Goal: Task Accomplishment & Management: Manage account settings

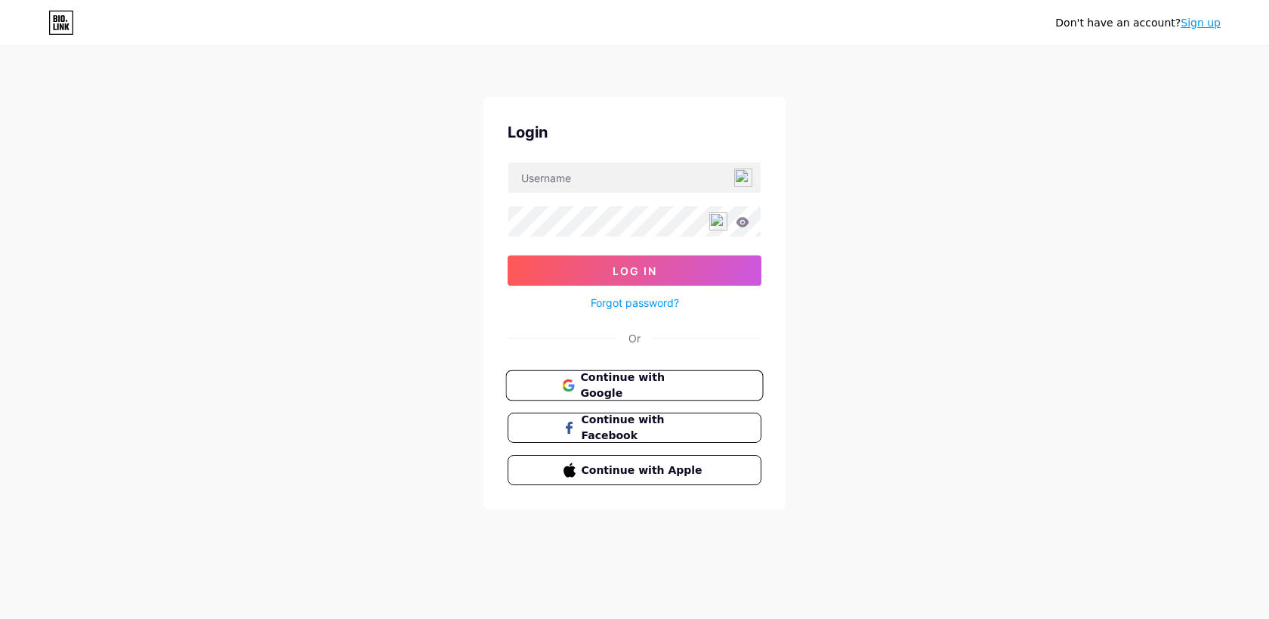
click at [622, 390] on span "Continue with Google" at bounding box center [643, 385] width 126 height 32
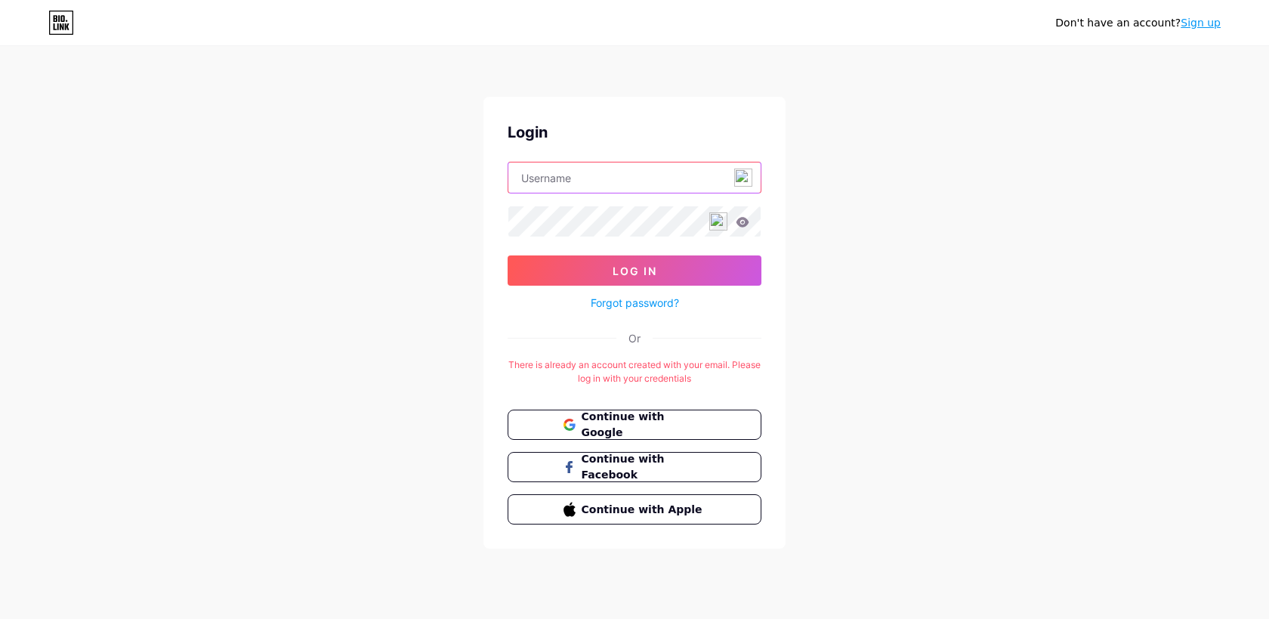
click at [577, 165] on input "text" at bounding box center [634, 177] width 252 height 30
type input "freeandnomads"
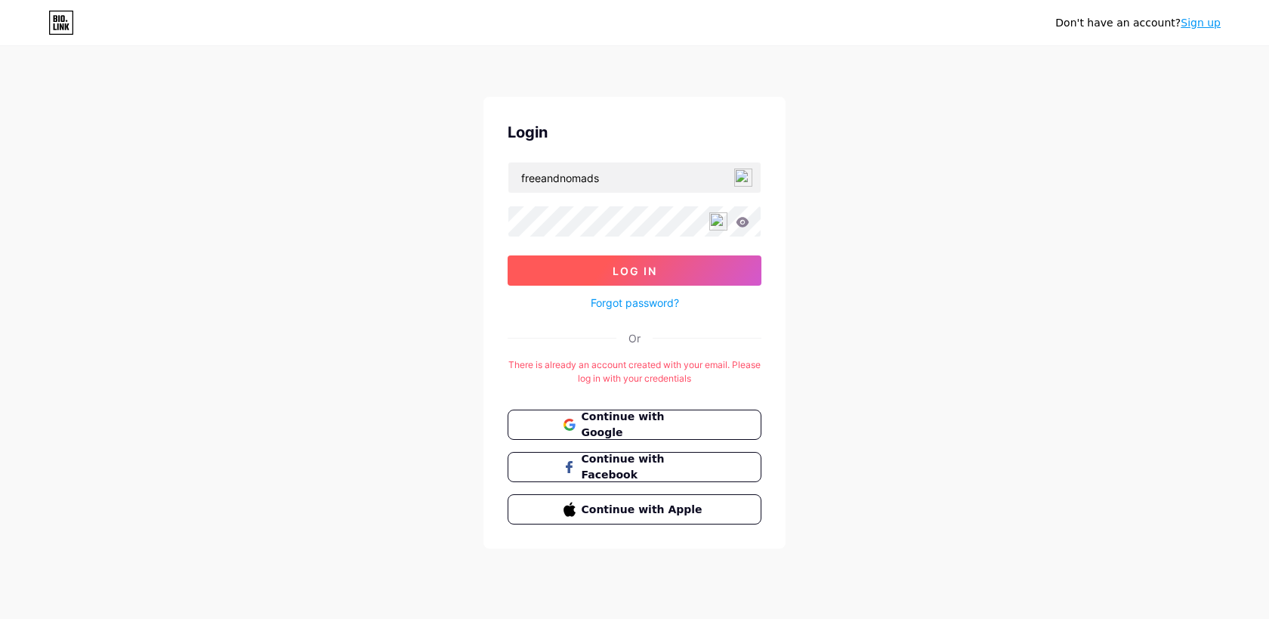
click at [631, 267] on span "Log In" at bounding box center [635, 270] width 45 height 13
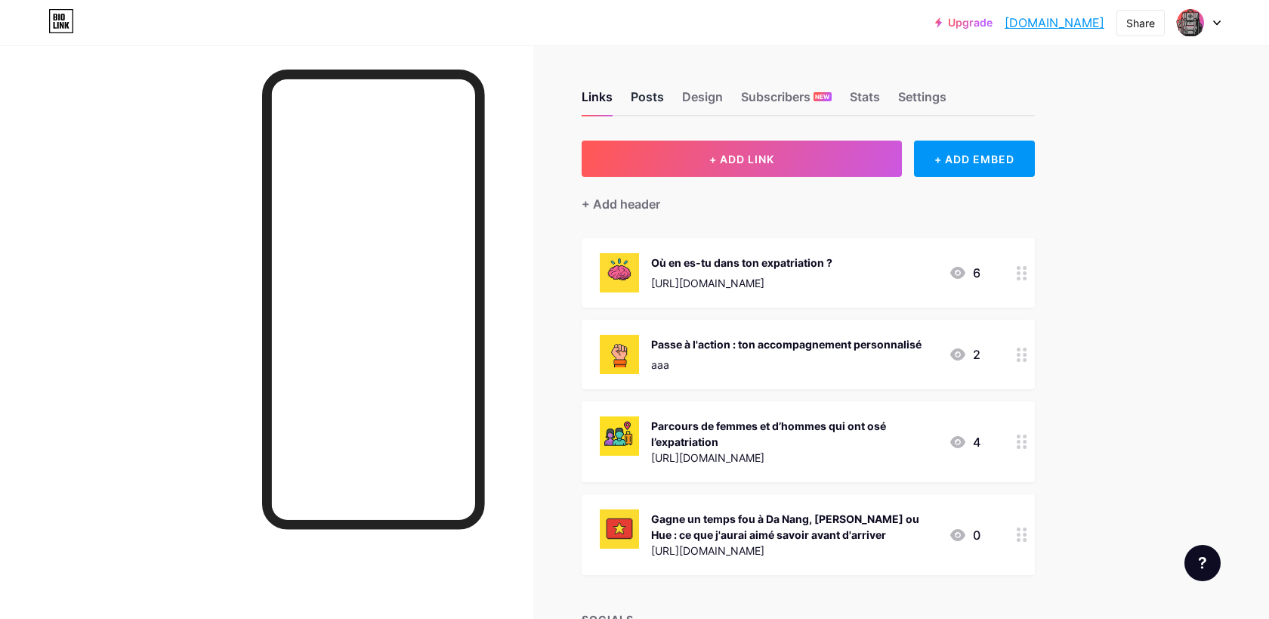
click at [656, 101] on div "Posts" at bounding box center [647, 101] width 33 height 27
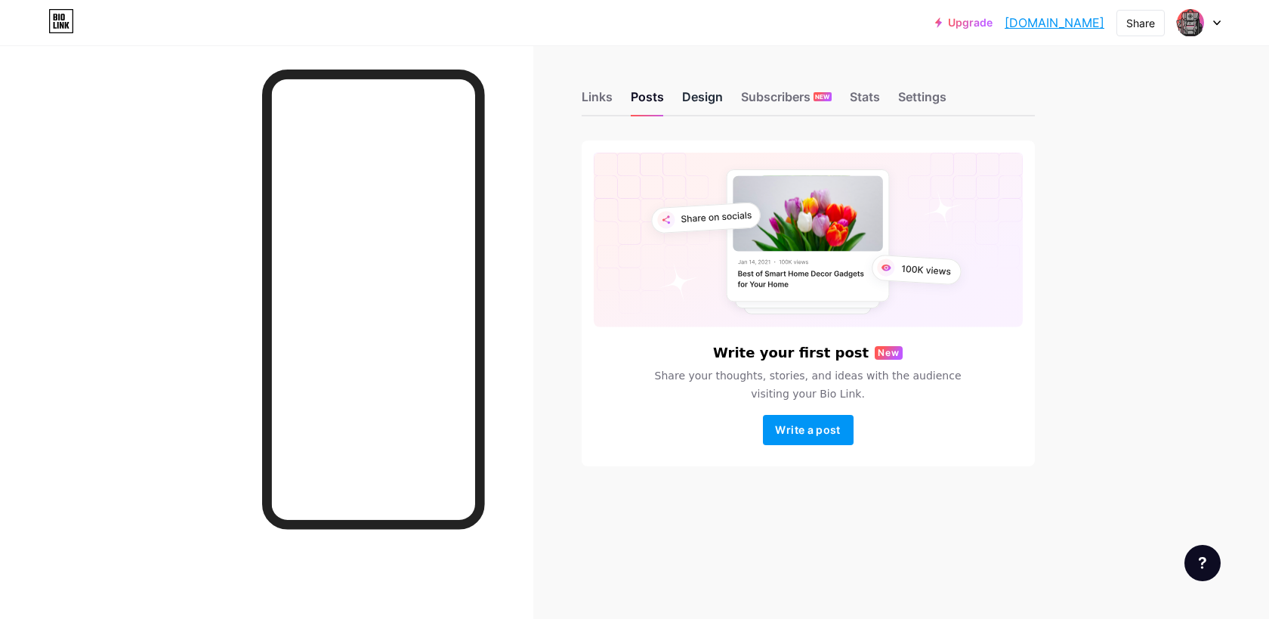
click at [690, 105] on div "Design" at bounding box center [702, 101] width 41 height 27
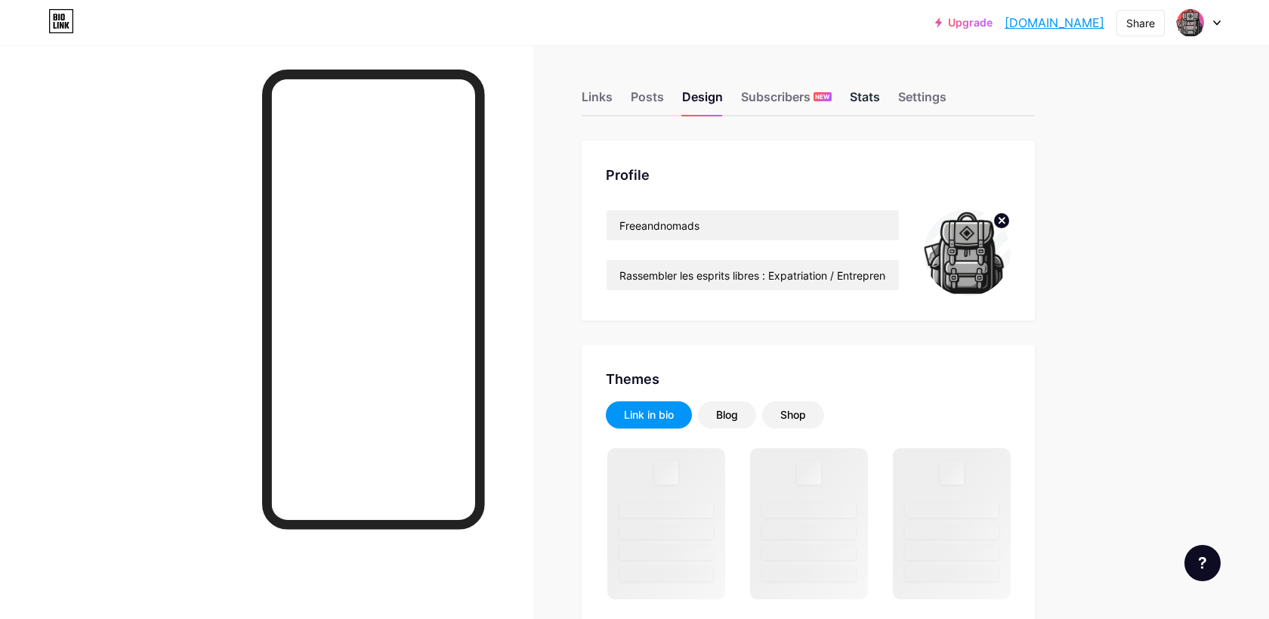
click at [863, 99] on div "Stats" at bounding box center [865, 101] width 30 height 27
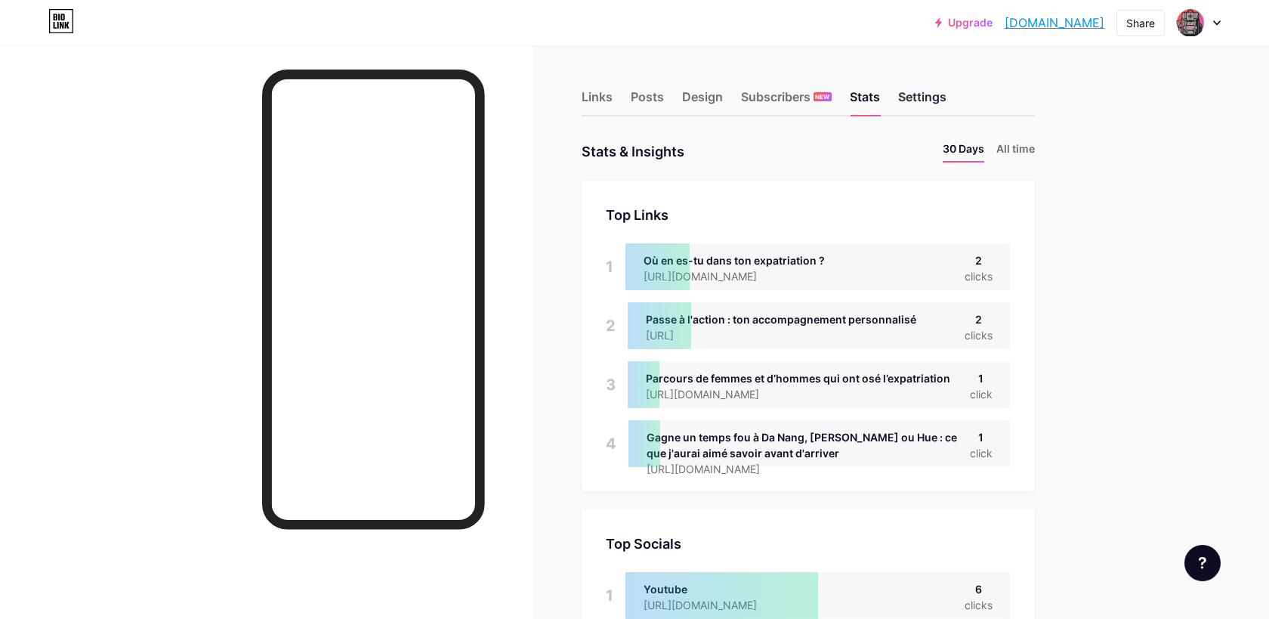
click at [921, 96] on div "Settings" at bounding box center [922, 101] width 48 height 27
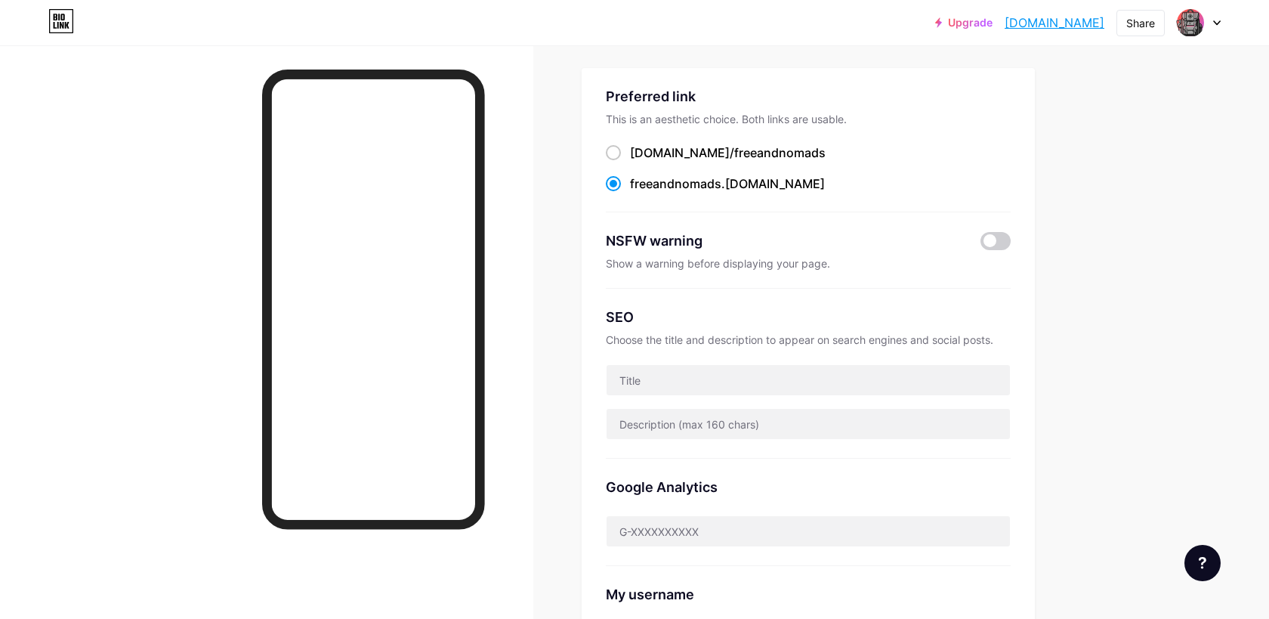
scroll to position [113, 0]
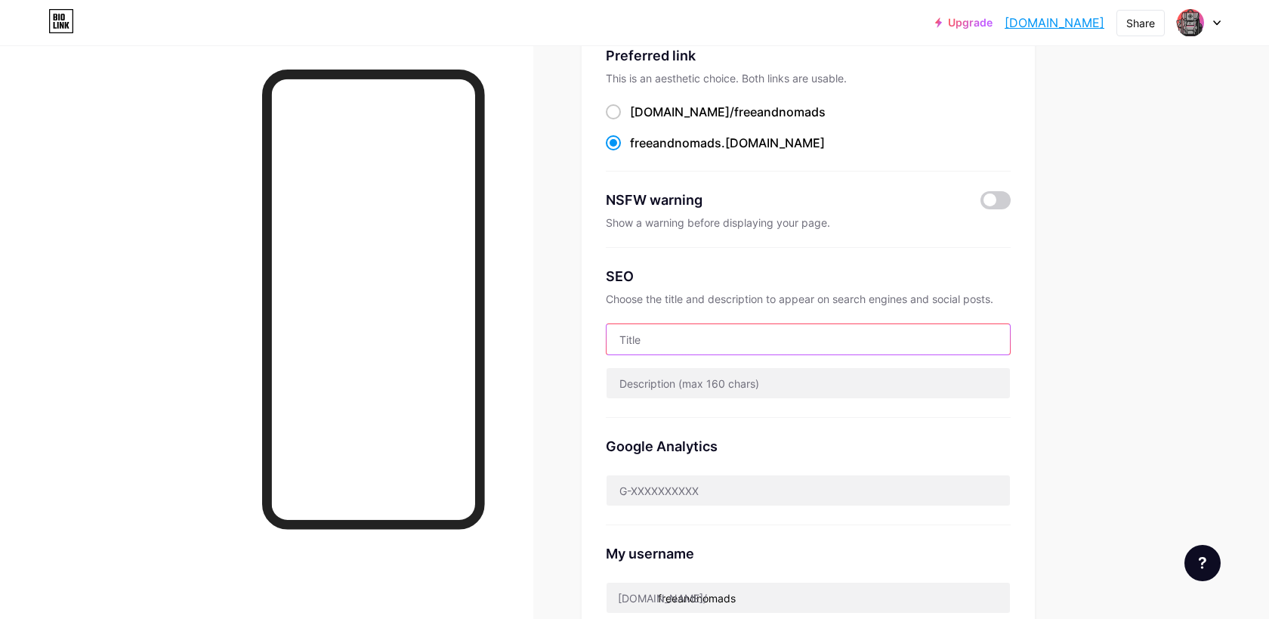
click at [629, 339] on input "text" at bounding box center [808, 339] width 403 height 30
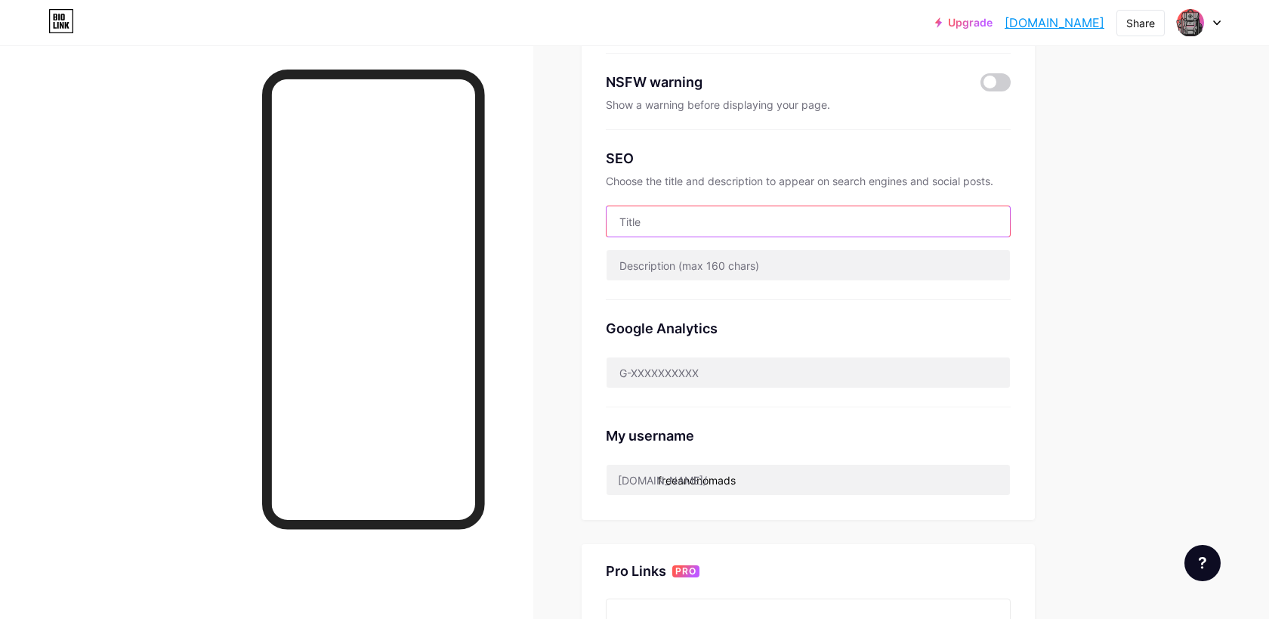
scroll to position [230, 0]
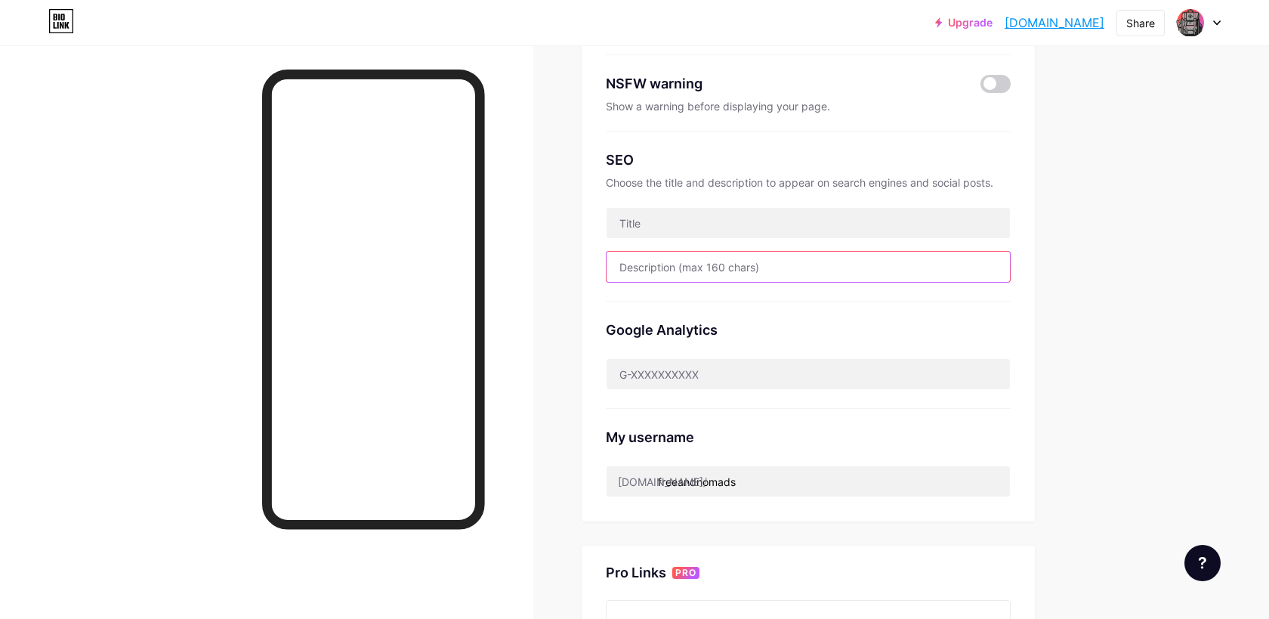
click at [687, 271] on input "text" at bounding box center [808, 267] width 403 height 30
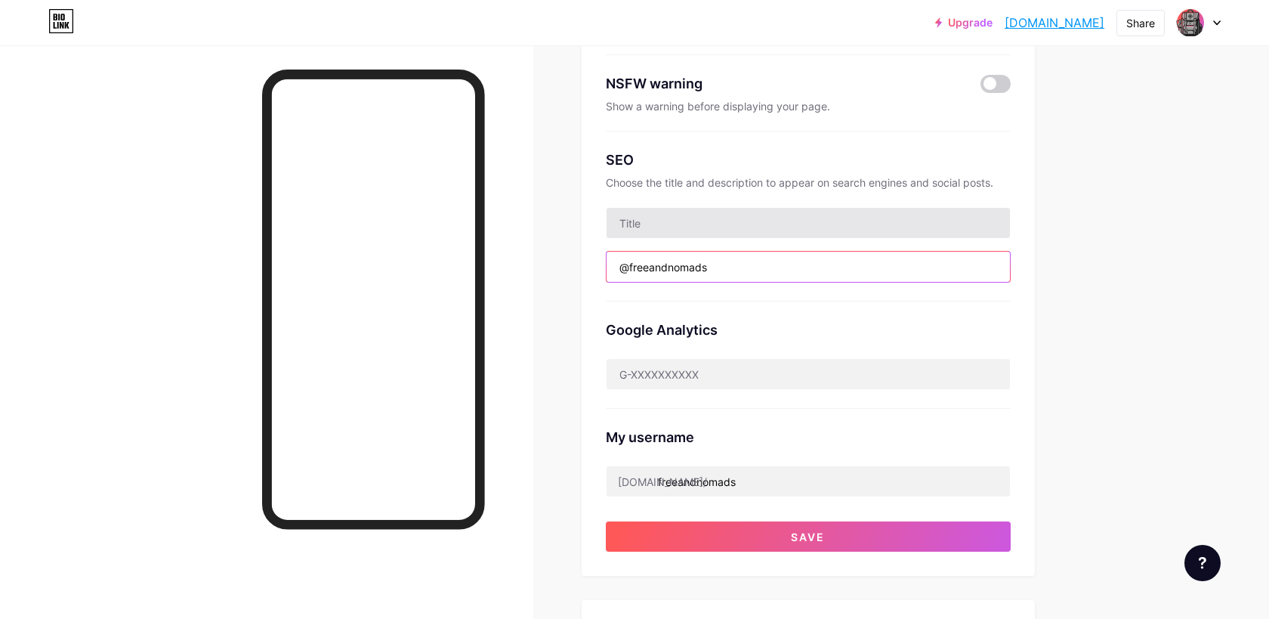
type input "@freeandnomads"
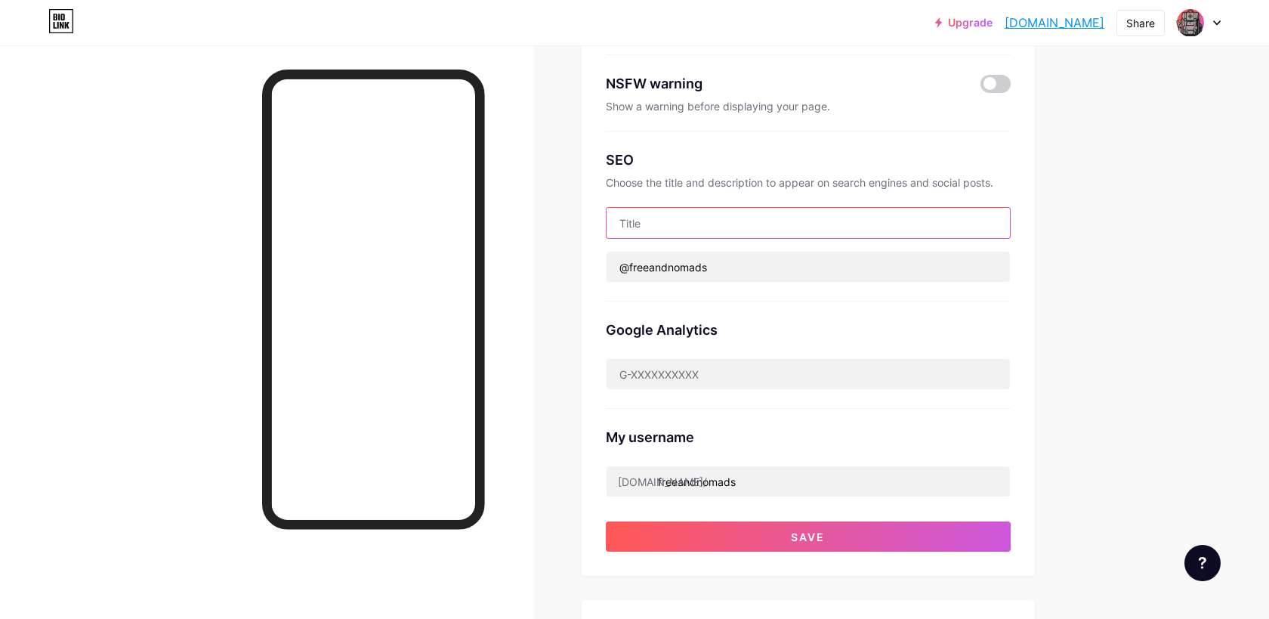
click at [702, 230] on input "text" at bounding box center [808, 223] width 403 height 30
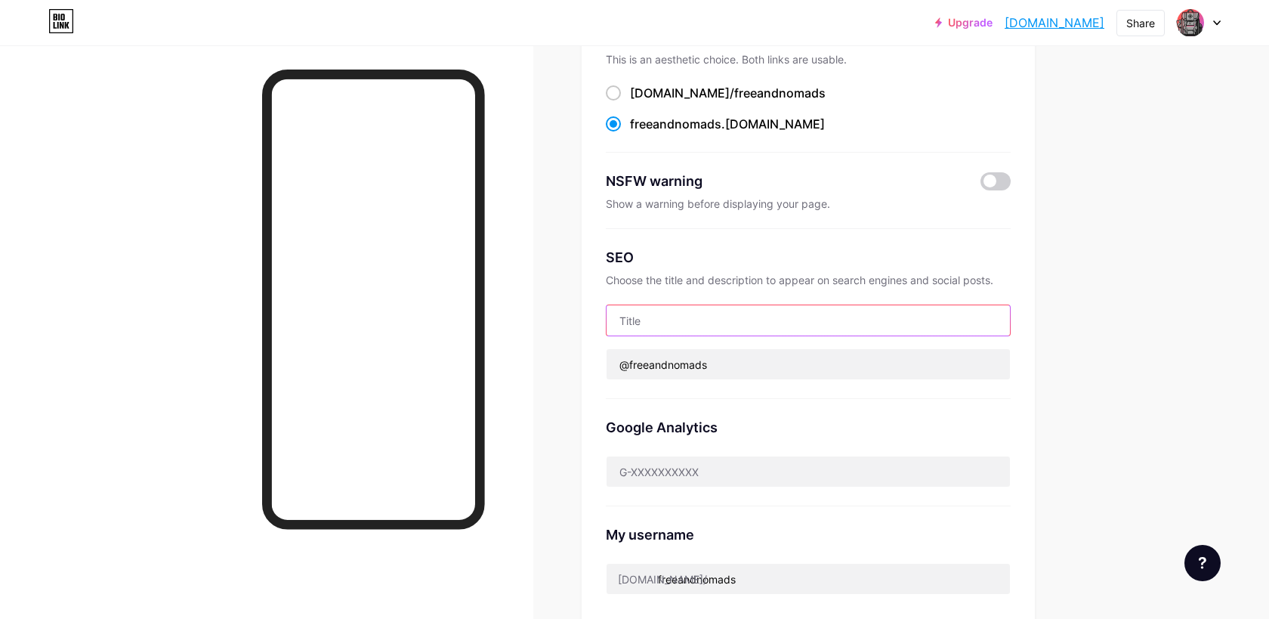
scroll to position [154, 0]
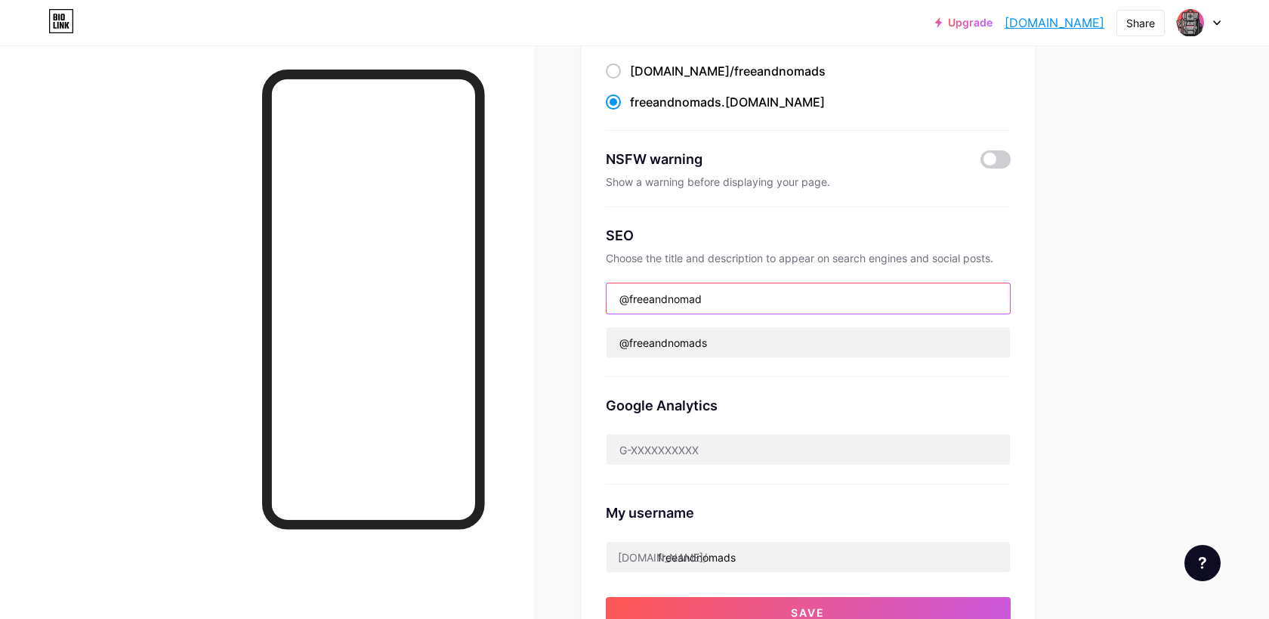
type input "@freeandnomads"
drag, startPoint x: 714, startPoint y: 302, endPoint x: 513, endPoint y: 289, distance: 201.4
click at [513, 289] on div "Links Posts Design Subscribers NEW Stats Settings Preferred link This is an aes…" at bounding box center [549, 464] width 1098 height 1237
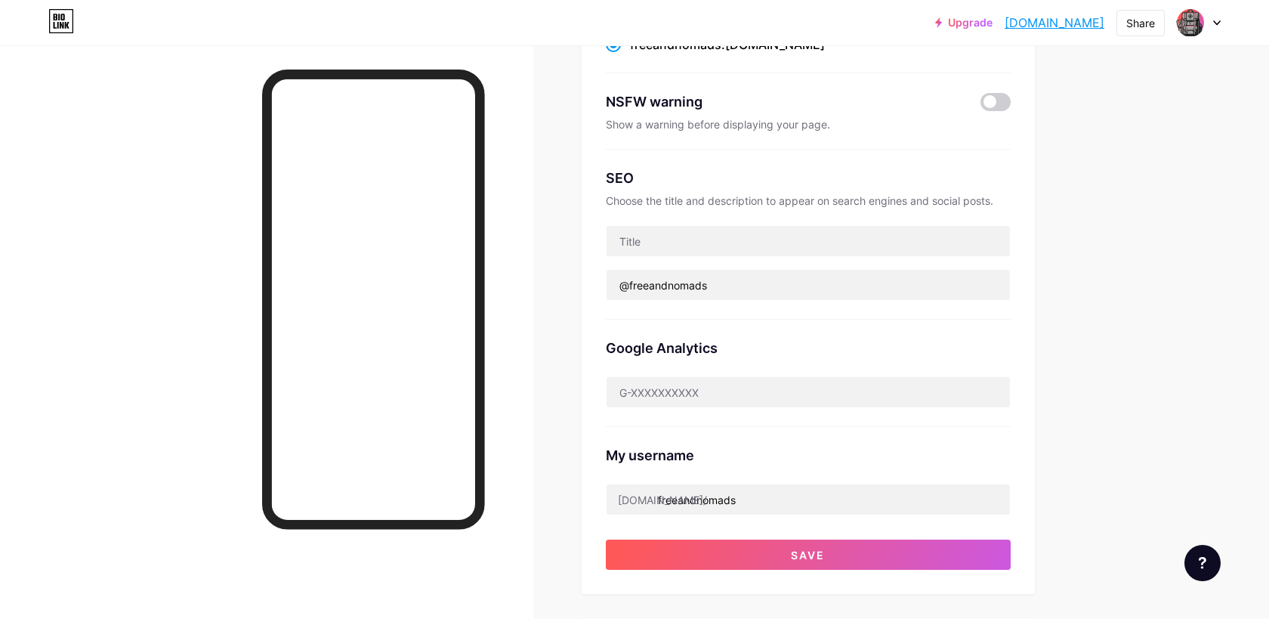
scroll to position [217, 0]
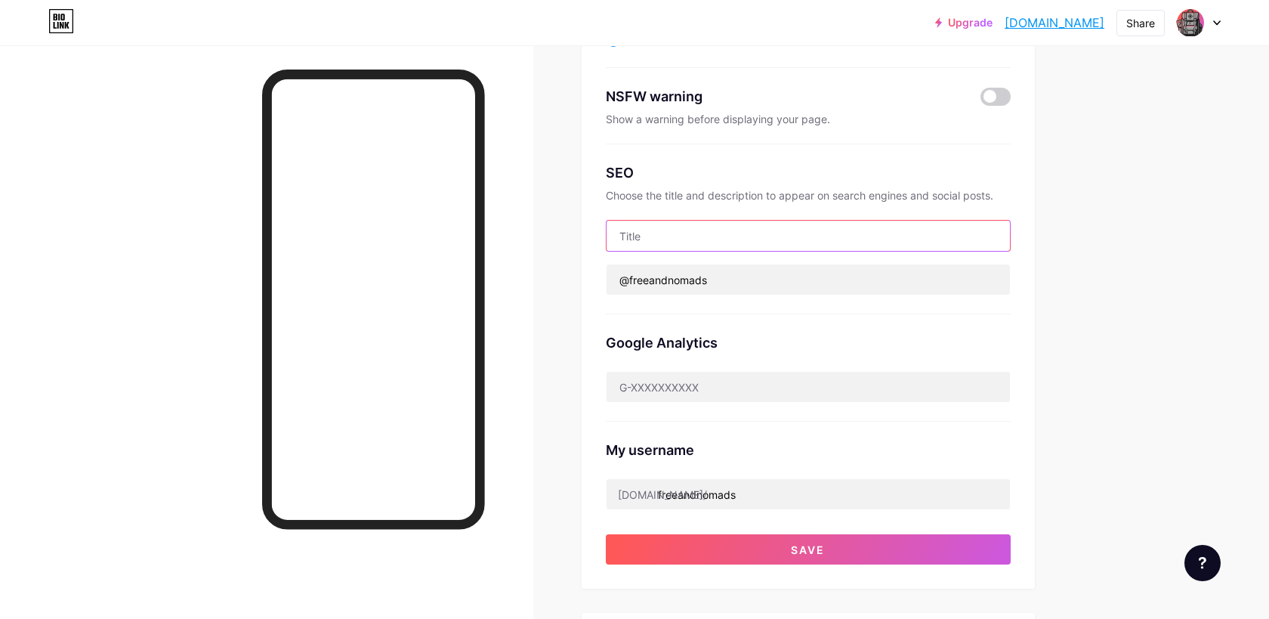
click at [656, 236] on input "text" at bounding box center [808, 236] width 403 height 30
paste input "Free & Nomads – Vlogs & Astuces Voyage pour Digital Nomads"
click at [651, 236] on input "Free & Nomads – Vlogs & Astuces Voyage pour Digital Nomads" at bounding box center [808, 236] width 403 height 30
click at [832, 238] on input "Freeandnomads – Vlogs & Astuces Voyage pour Digital Nomads" at bounding box center [808, 236] width 403 height 30
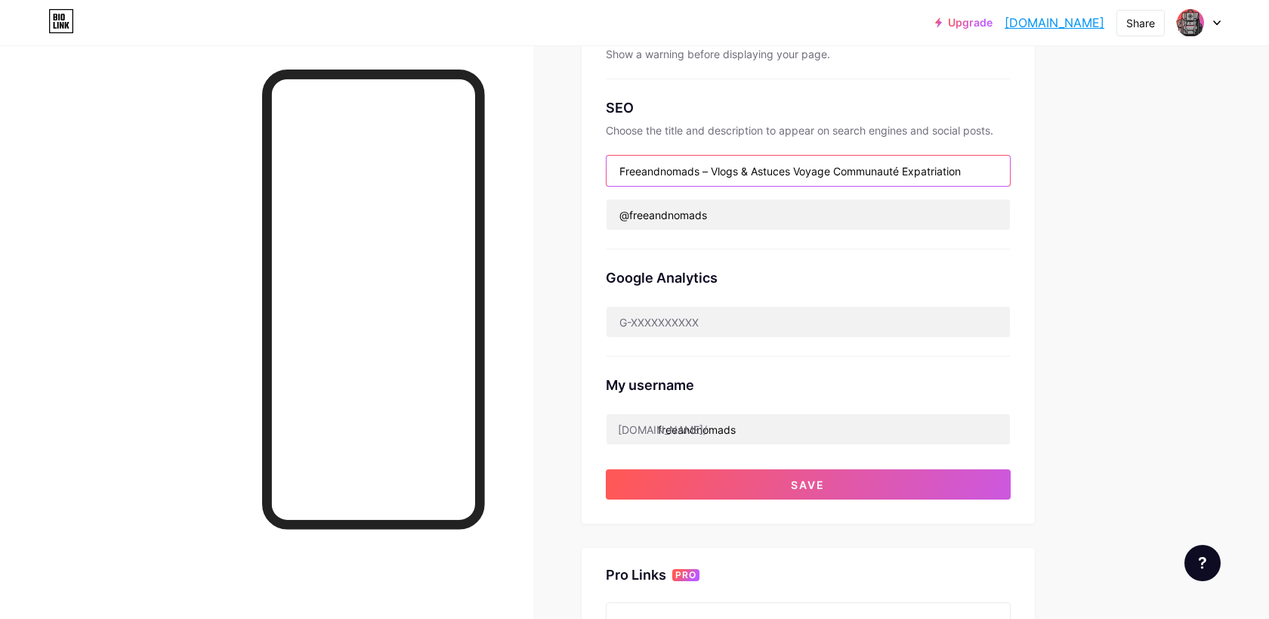
scroll to position [284, 0]
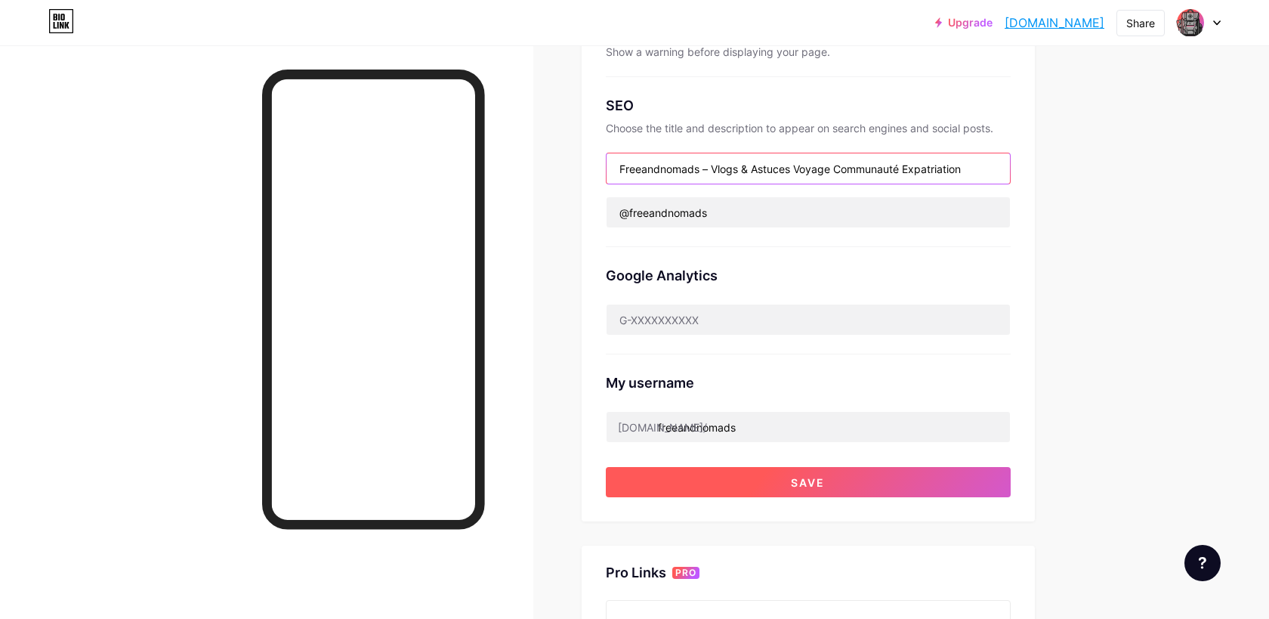
type input "Freeandnomads – Vlogs & Astuces Voyage Communauté Expatriation"
click at [712, 488] on button "Save" at bounding box center [808, 482] width 405 height 30
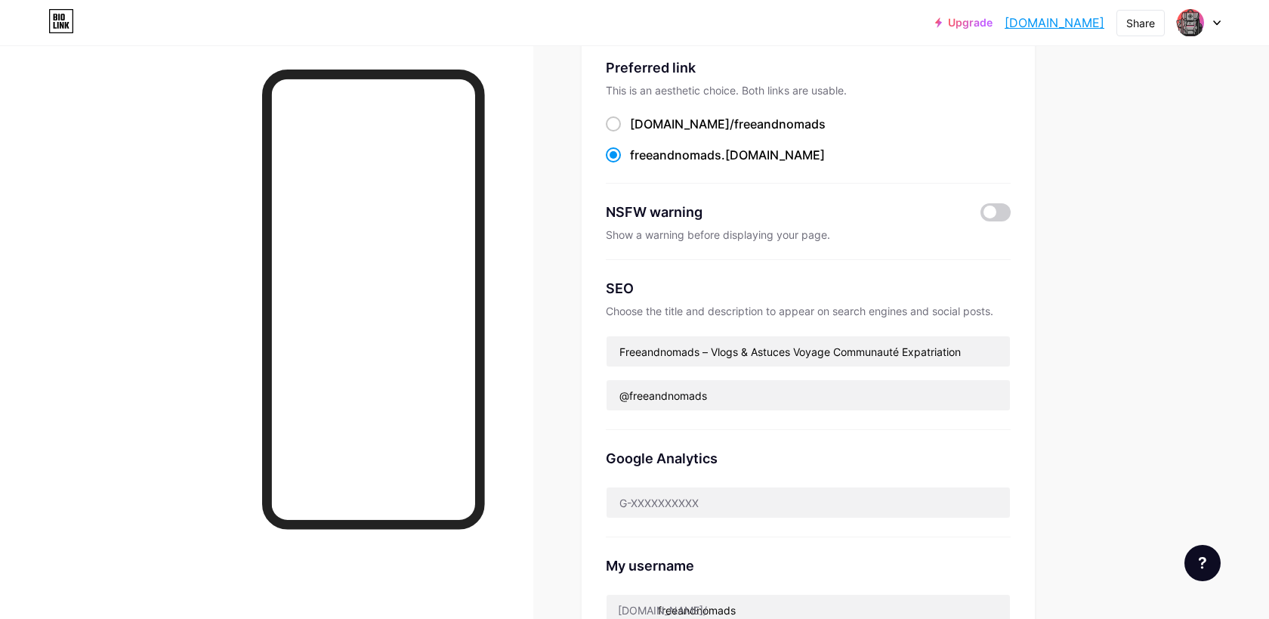
scroll to position [0, 0]
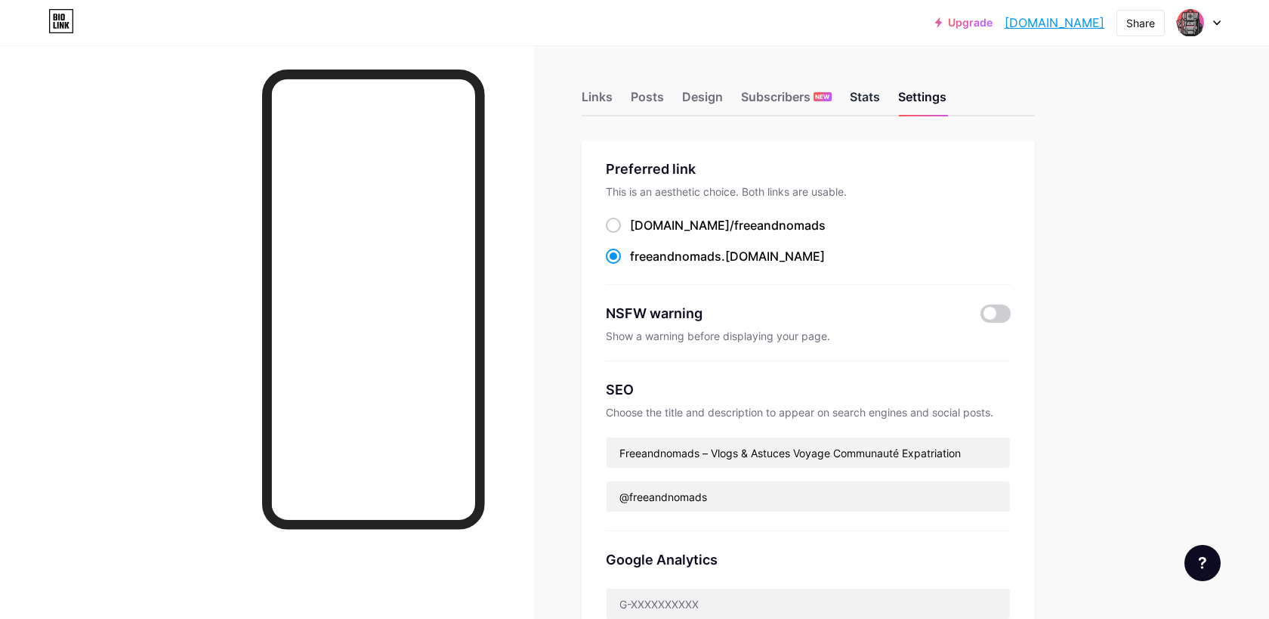
click at [871, 105] on div "Stats" at bounding box center [865, 101] width 30 height 27
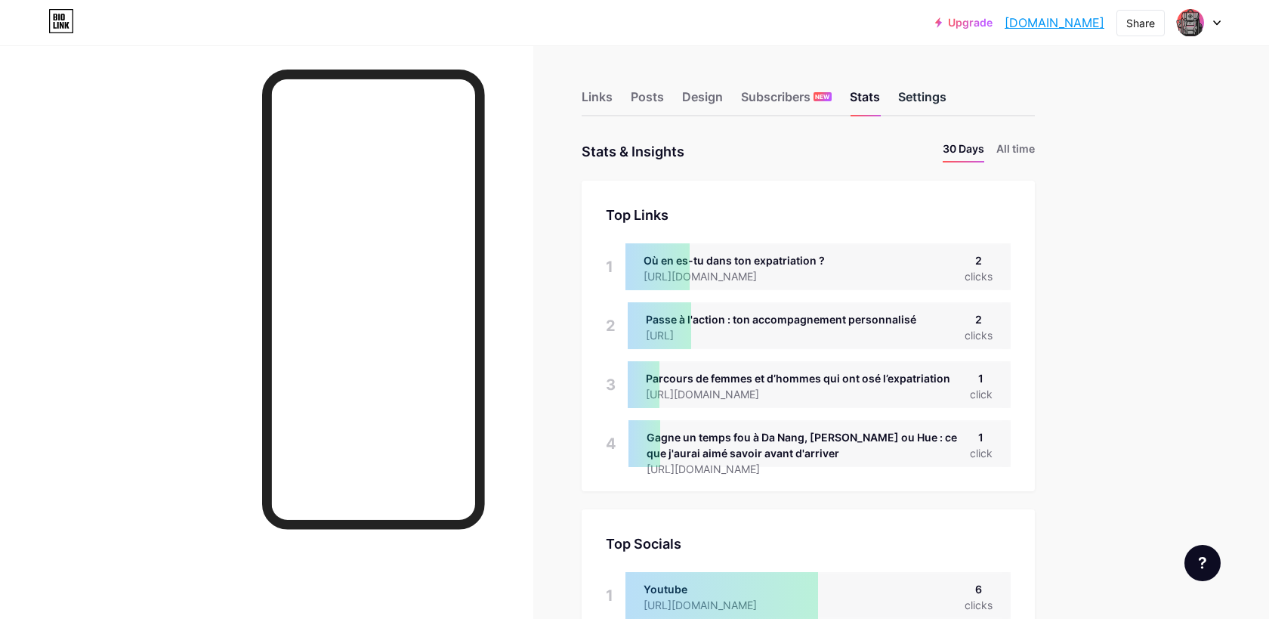
click at [915, 94] on div "Settings" at bounding box center [922, 101] width 48 height 27
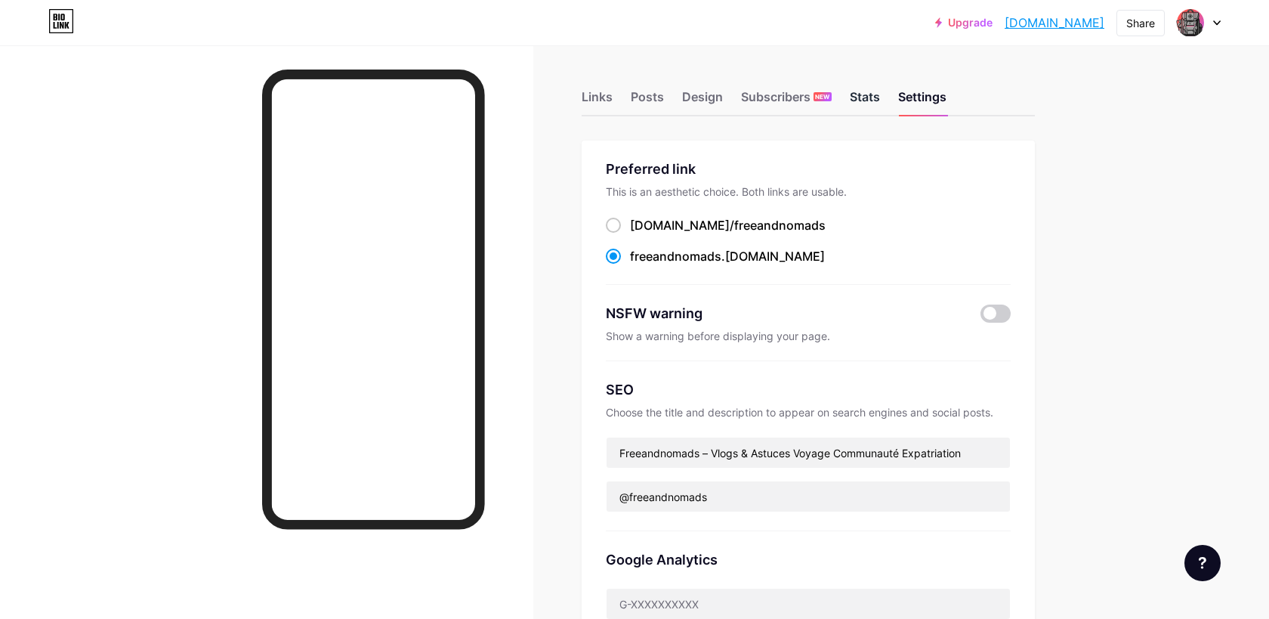
click at [853, 98] on div "Stats" at bounding box center [865, 101] width 30 height 27
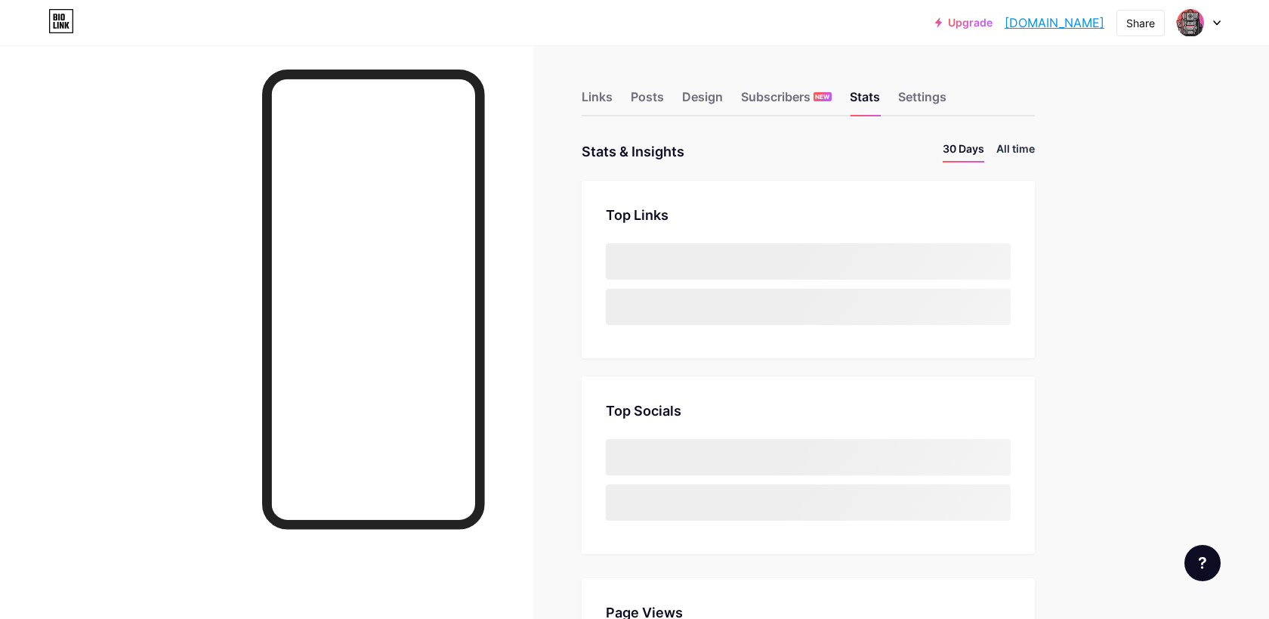
click at [1000, 151] on li "All time" at bounding box center [1015, 151] width 39 height 22
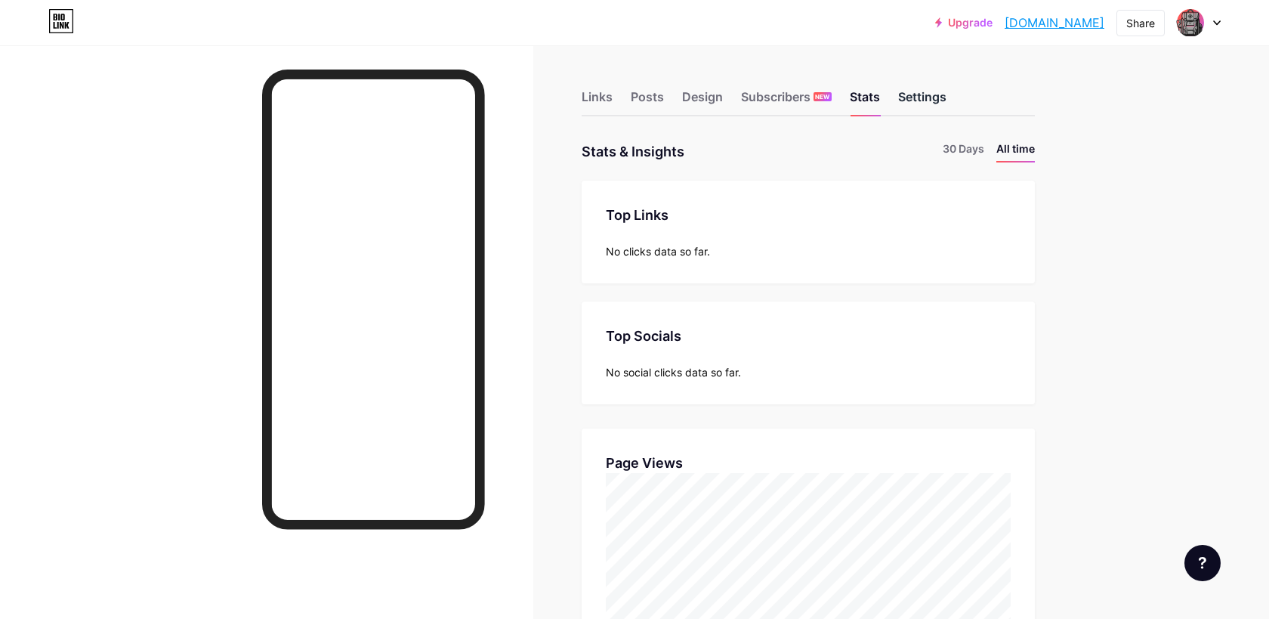
click at [931, 107] on div "Settings" at bounding box center [922, 101] width 48 height 27
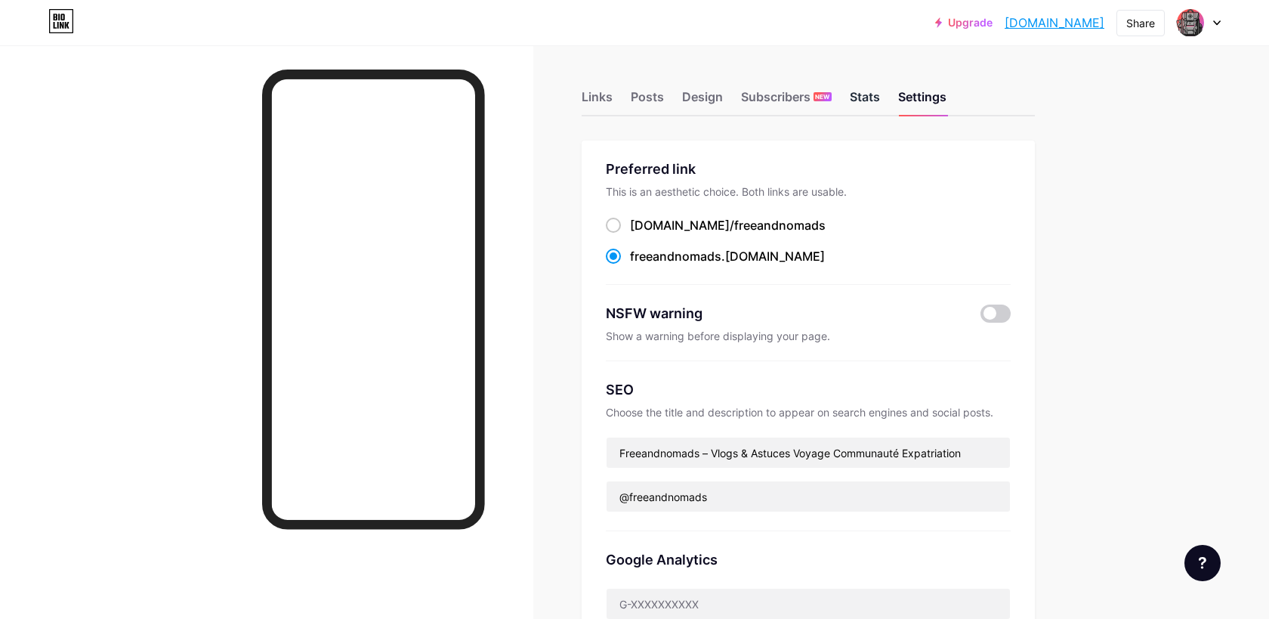
click at [857, 100] on div "Stats" at bounding box center [865, 101] width 30 height 27
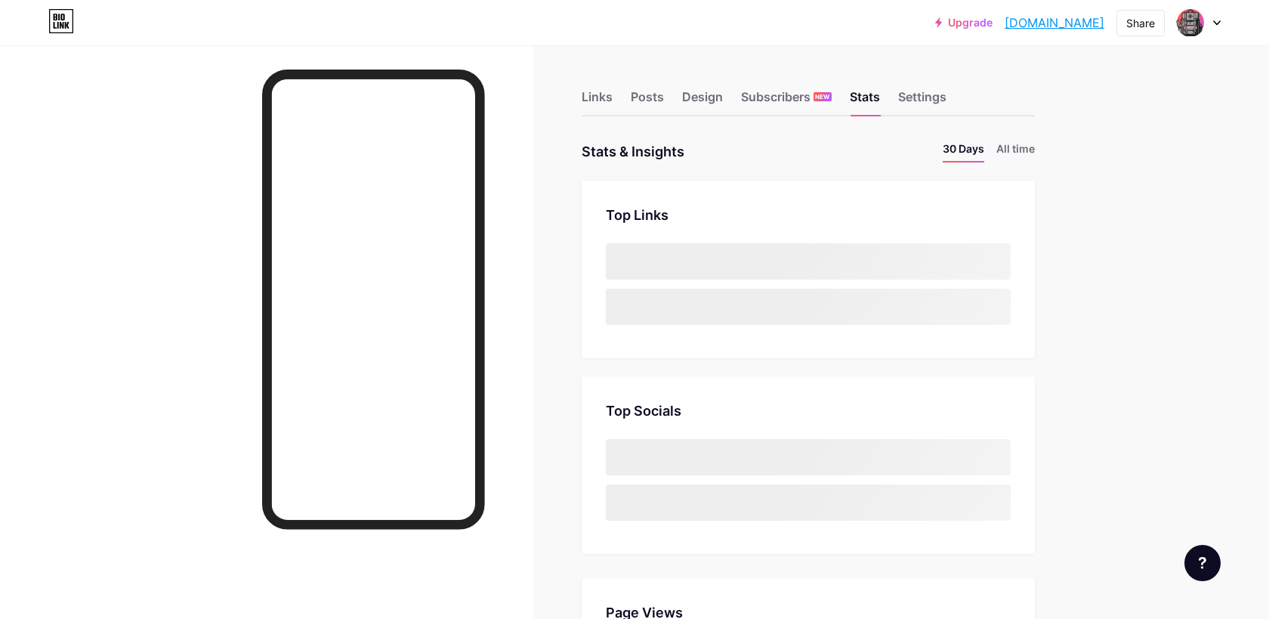
scroll to position [619, 1269]
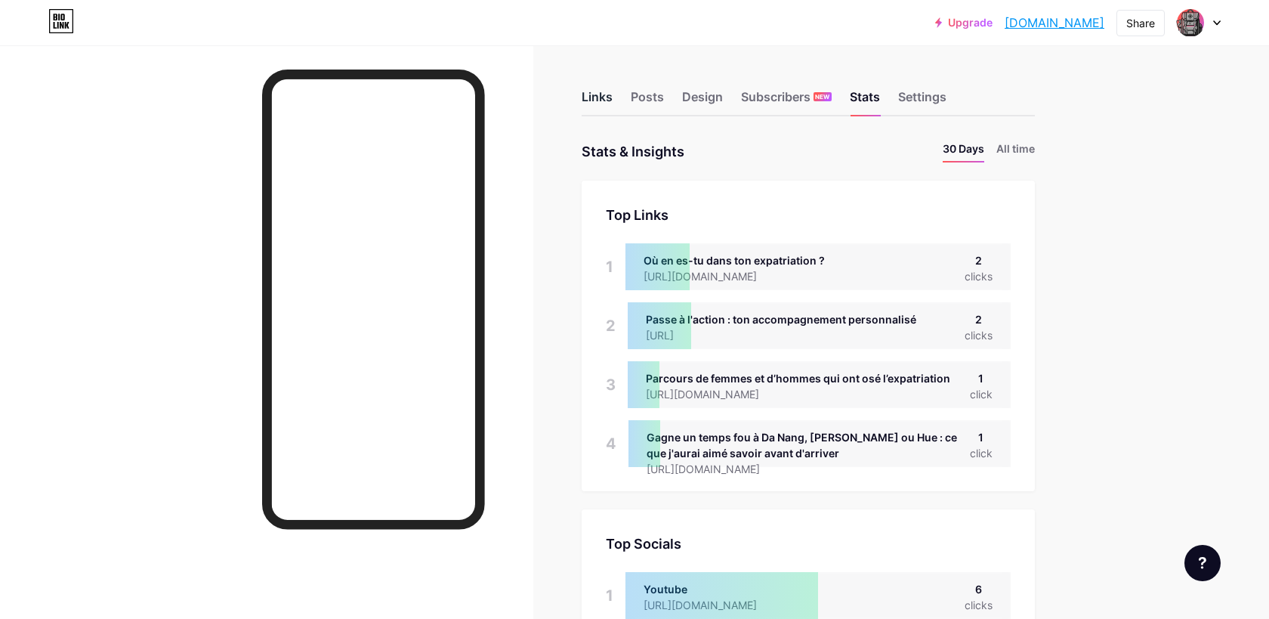
click at [601, 97] on div "Links" at bounding box center [597, 101] width 31 height 27
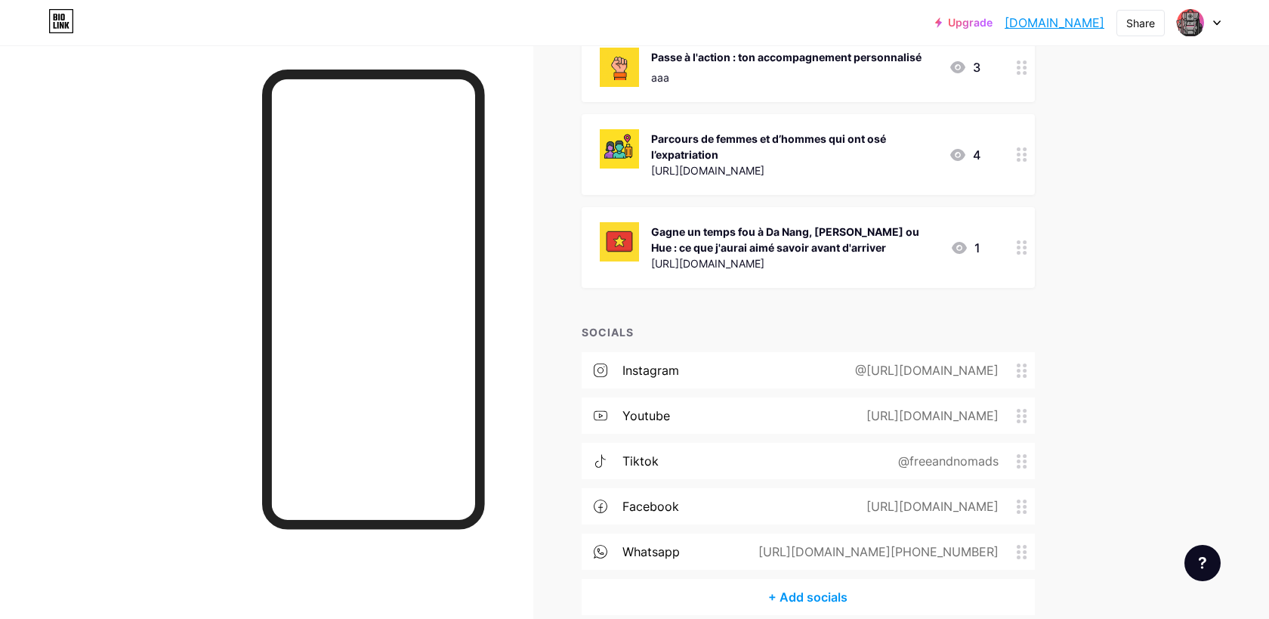
scroll to position [358, 0]
